Goal: Task Accomplishment & Management: Manage account settings

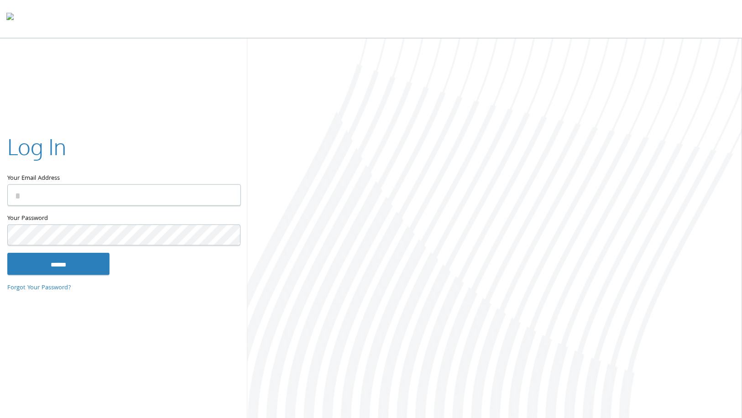
type input "**********"
click at [7, 253] on input "******" at bounding box center [58, 264] width 102 height 22
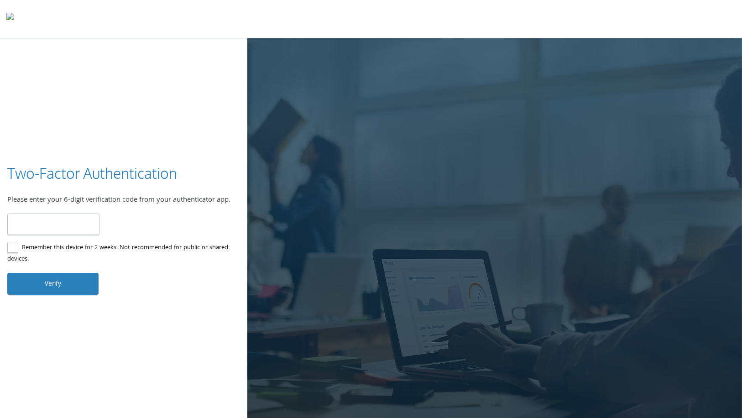
type input "******"
click at [7, 273] on button "Verify" at bounding box center [52, 284] width 91 height 22
